Goal: Check status: Check status

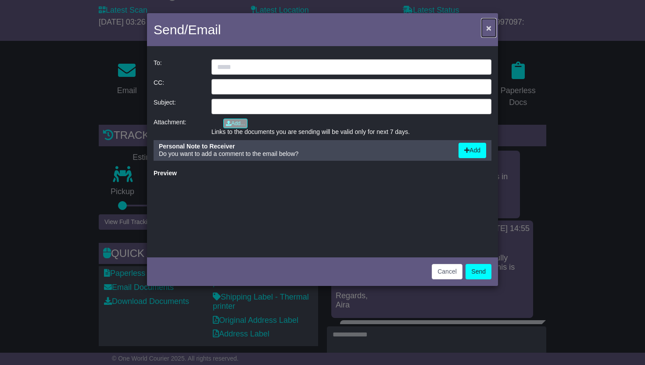
click at [490, 29] on span "×" at bounding box center [488, 28] width 5 height 10
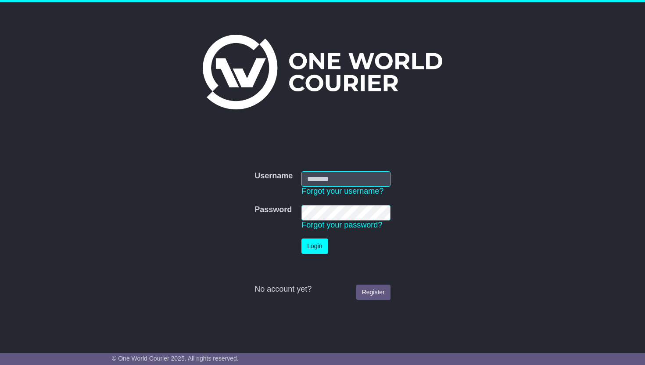
type input "**********"
click at [371, 299] on link "Register" at bounding box center [373, 291] width 34 height 15
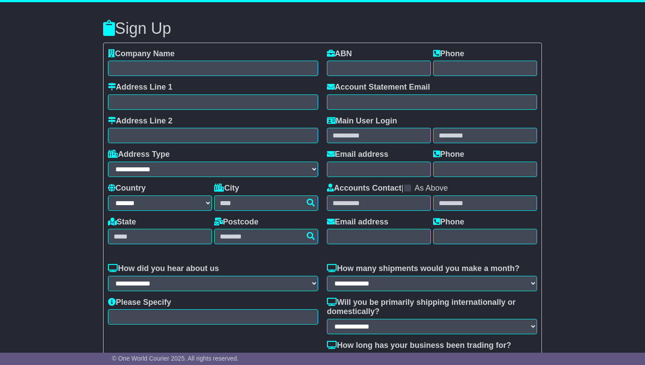
select select "**"
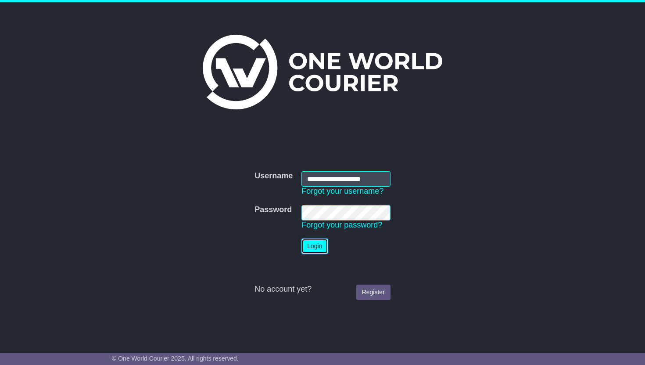
click at [315, 243] on button "Login" at bounding box center [315, 245] width 26 height 15
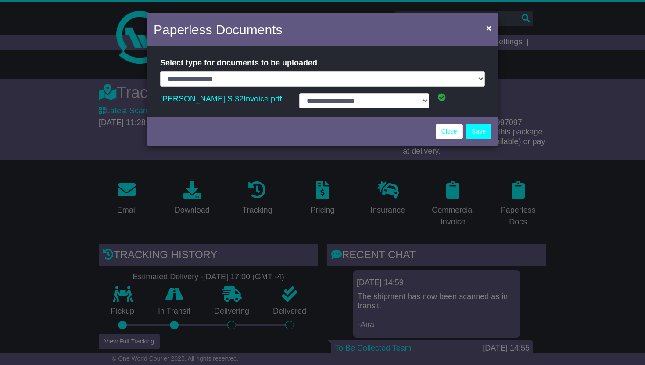
select select "**********"
click at [450, 129] on link "Close" at bounding box center [449, 131] width 27 height 15
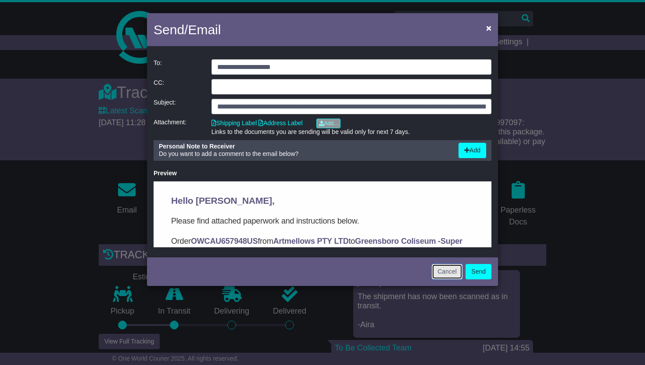
click at [446, 271] on button "Cancel" at bounding box center [447, 271] width 31 height 15
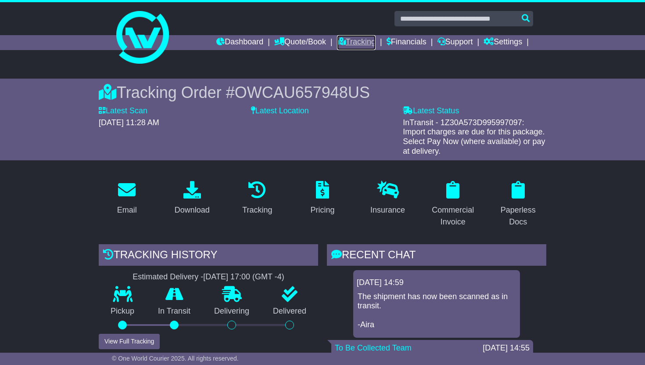
click at [351, 42] on link "Tracking" at bounding box center [356, 42] width 39 height 15
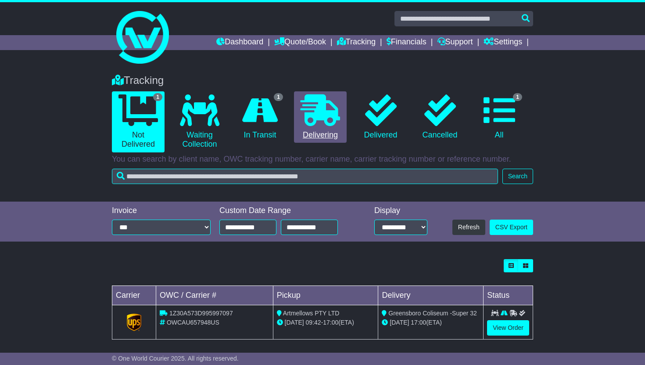
scroll to position [6, 0]
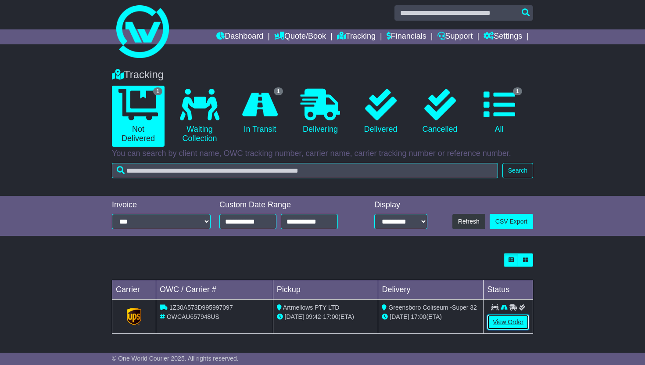
click at [519, 323] on link "View Order" at bounding box center [508, 321] width 42 height 15
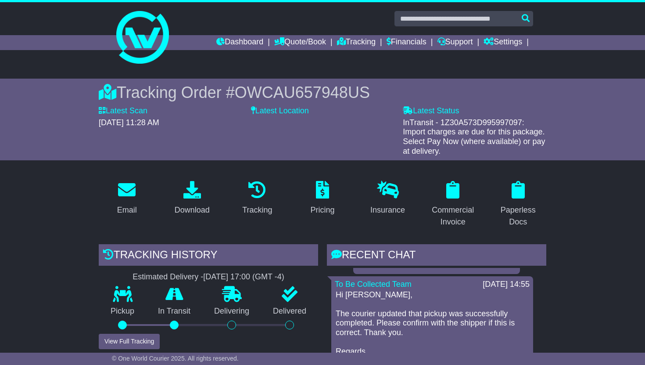
scroll to position [56, 0]
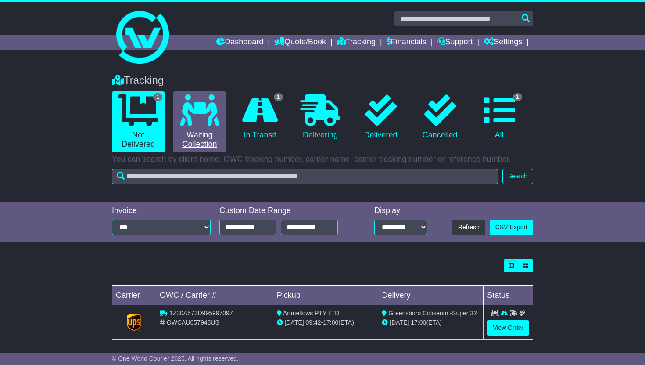
scroll to position [6, 0]
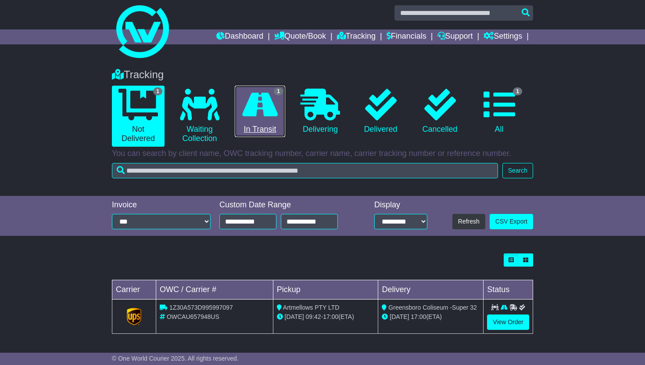
click at [260, 130] on link "1 In Transit" at bounding box center [260, 112] width 50 height 52
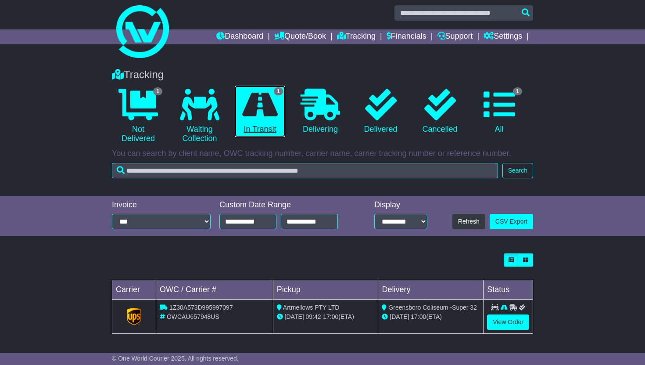
click at [280, 90] on span "1" at bounding box center [278, 91] width 9 height 8
click at [618, 113] on div "Tracking 1 Not Delivered 0 Waiting Collection 1 In Transit 0 Delivering 0" at bounding box center [322, 128] width 645 height 136
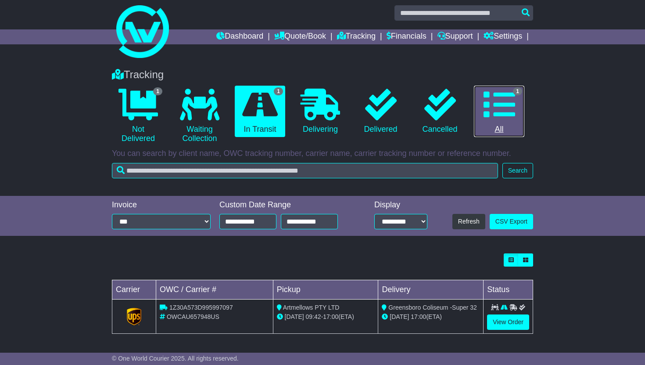
click at [511, 99] on icon at bounding box center [500, 105] width 32 height 32
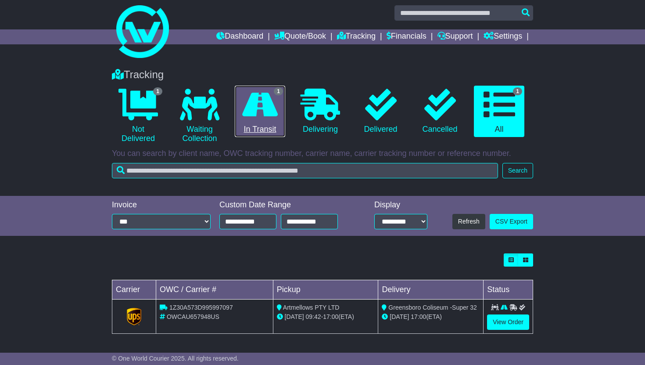
click at [263, 105] on icon at bounding box center [260, 105] width 36 height 32
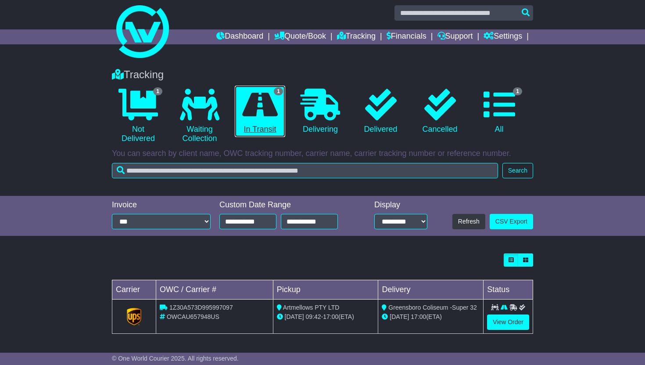
scroll to position [0, 0]
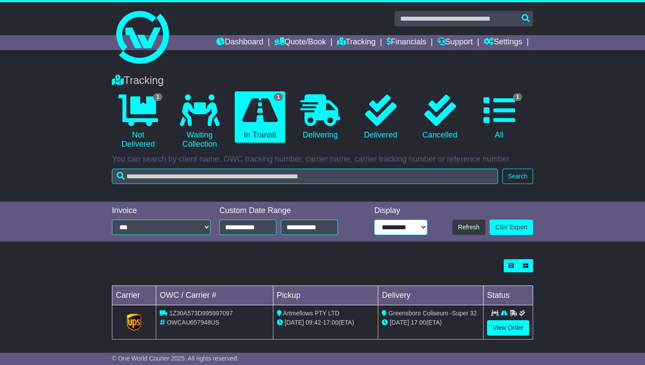
click at [420, 225] on select "**********" at bounding box center [401, 227] width 54 height 15
click at [374, 220] on select "**********" at bounding box center [401, 227] width 54 height 15
click at [472, 228] on button "Refresh" at bounding box center [469, 227] width 33 height 15
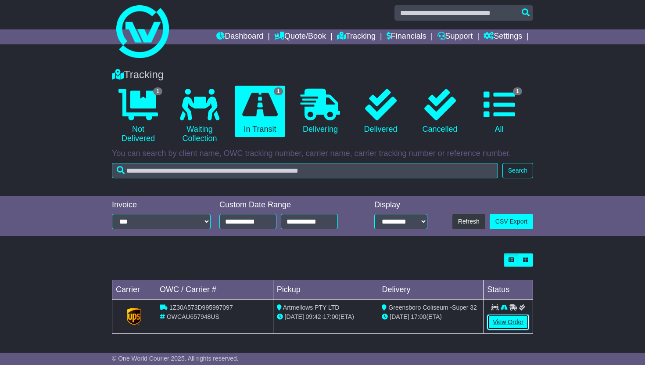
click at [509, 328] on link "View Order" at bounding box center [508, 321] width 42 height 15
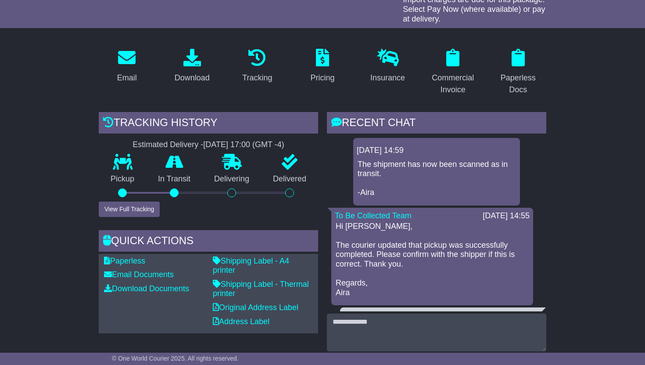
scroll to position [130, 0]
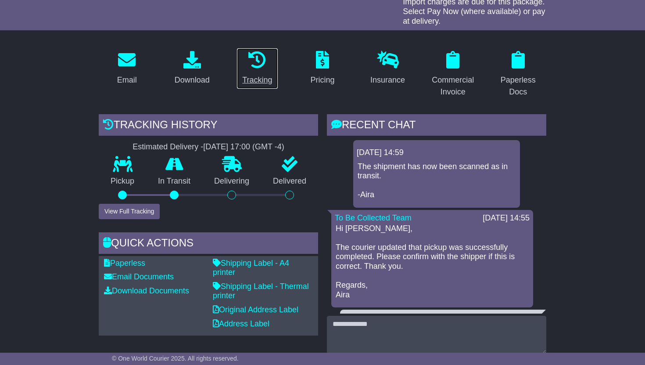
click at [255, 55] on icon at bounding box center [257, 60] width 18 height 18
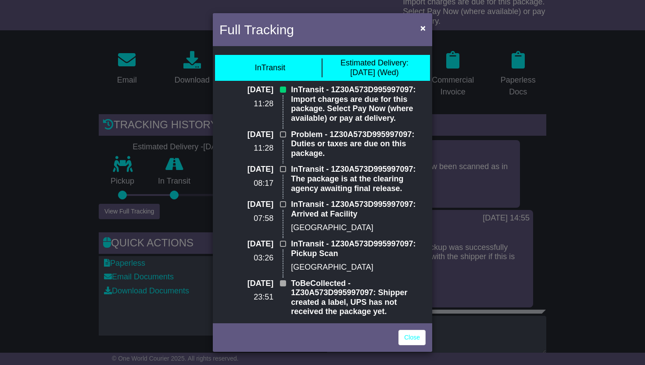
scroll to position [0, 0]
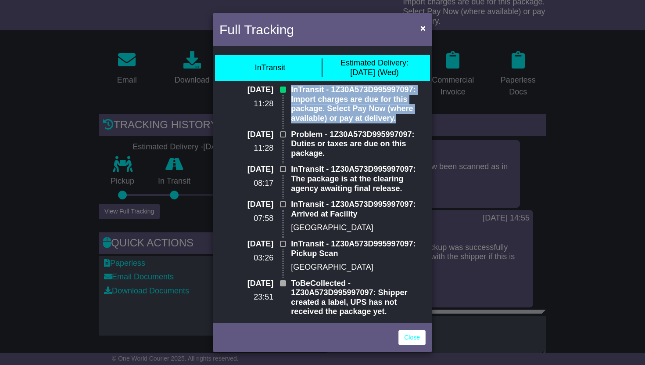
drag, startPoint x: 290, startPoint y: 89, endPoint x: 413, endPoint y: 115, distance: 125.6
click at [413, 115] on p "InTransit - 1Z30A573D995997097: Import charges are due for this package. Select…" at bounding box center [358, 104] width 135 height 38
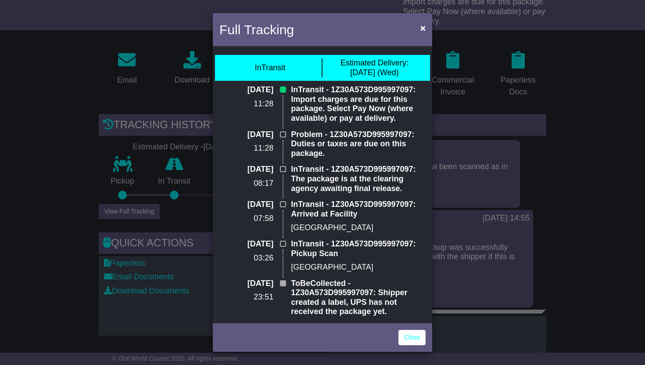
click at [364, 119] on p "InTransit - 1Z30A573D995997097: Import charges are due for this package. Select…" at bounding box center [358, 104] width 135 height 38
drag, startPoint x: 338, startPoint y: 119, endPoint x: 410, endPoint y: 120, distance: 72.4
click at [410, 120] on p "InTransit - 1Z30A573D995997097: Import charges are due for this package. Select…" at bounding box center [358, 104] width 135 height 38
copy p "pay at delivery."
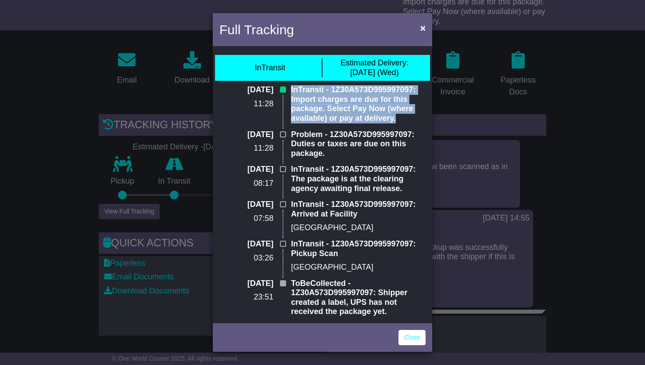
drag, startPoint x: 290, startPoint y: 89, endPoint x: 397, endPoint y: 117, distance: 110.9
click at [397, 117] on p "InTransit - 1Z30A573D995997097: Import charges are due for this package. Select…" at bounding box center [358, 104] width 135 height 38
copy p "InTransit - 1Z30A573D995997097: Import charges are due for this package. Select…"
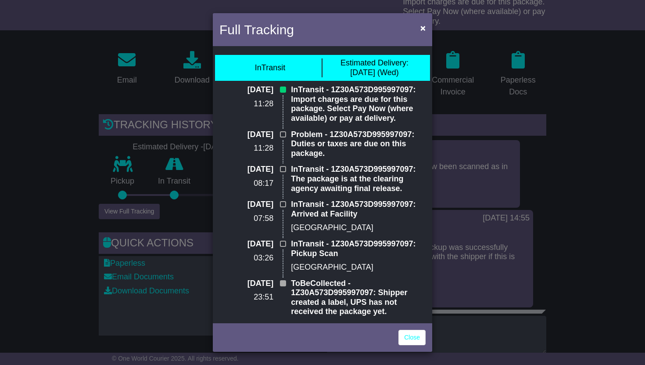
click at [471, 284] on div "Full Tracking × InTransit Estimated Delivery: [DATE] (Wed) [DATE] 11:28 InTrans…" at bounding box center [322, 182] width 645 height 365
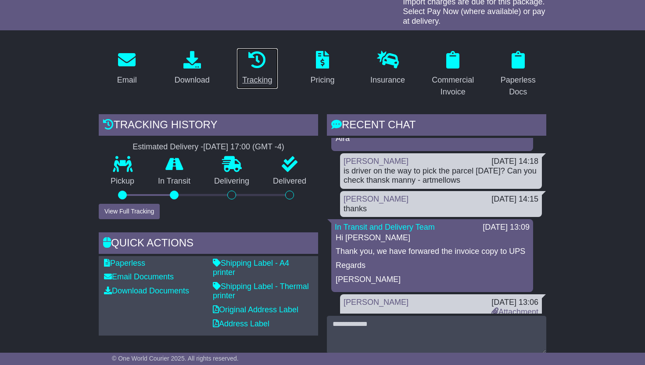
scroll to position [191, 0]
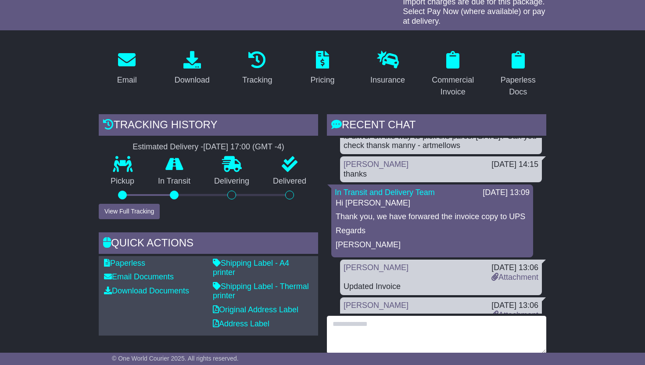
click at [370, 330] on textarea at bounding box center [437, 335] width 220 height 38
paste textarea "**********"
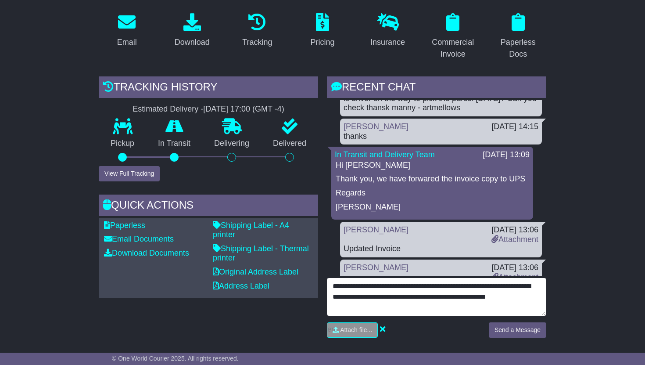
scroll to position [179, 0]
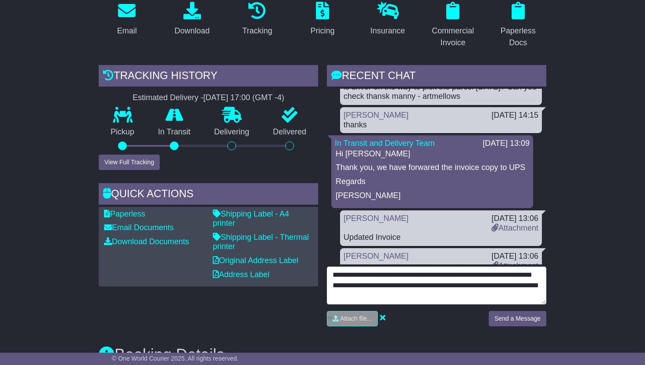
type textarea "**********"
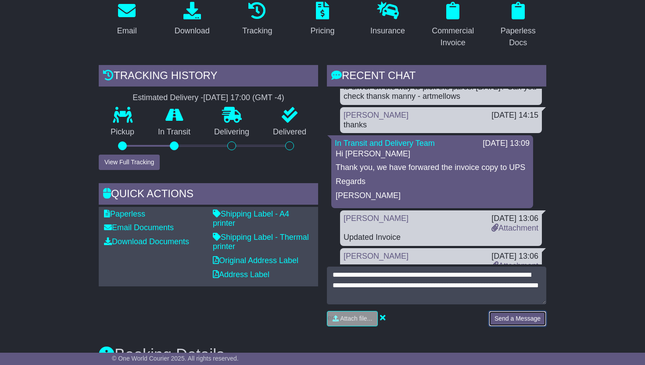
click at [506, 318] on button "Send a Message" at bounding box center [518, 318] width 58 height 15
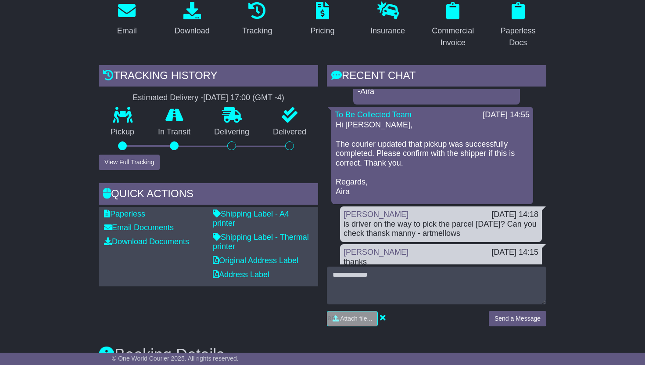
scroll to position [0, 0]
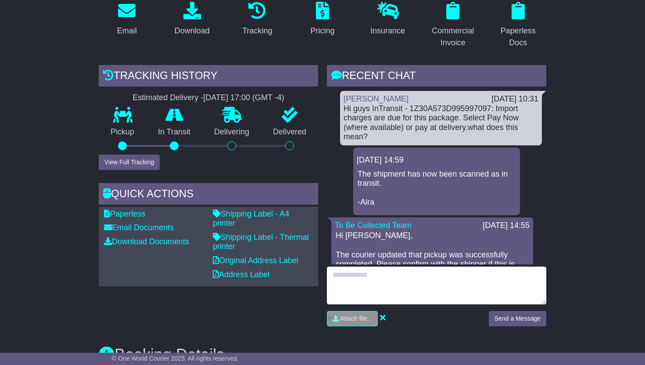
click at [383, 279] on textarea at bounding box center [437, 285] width 220 height 38
type textarea "**********"
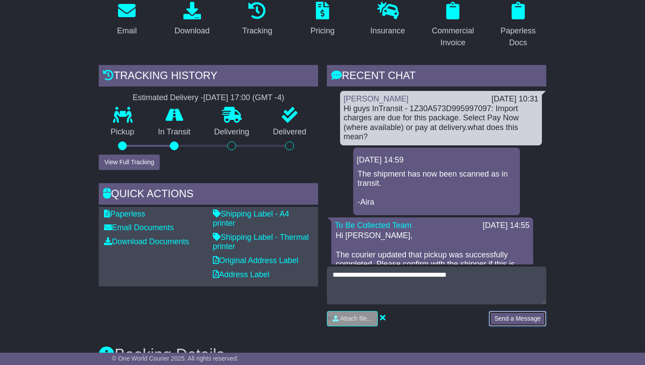
click at [518, 318] on button "Send a Message" at bounding box center [518, 318] width 58 height 15
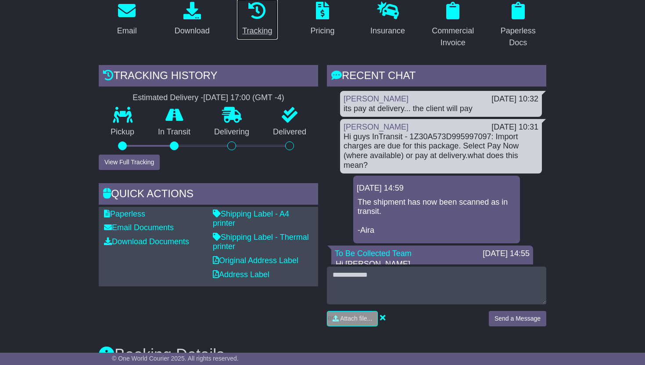
click at [256, 31] on div "Tracking" at bounding box center [257, 31] width 30 height 12
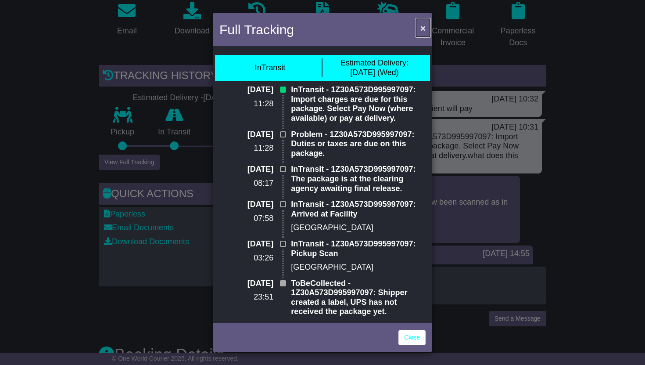
click at [425, 26] on span "×" at bounding box center [423, 28] width 5 height 10
